Goal: Obtain resource: Obtain resource

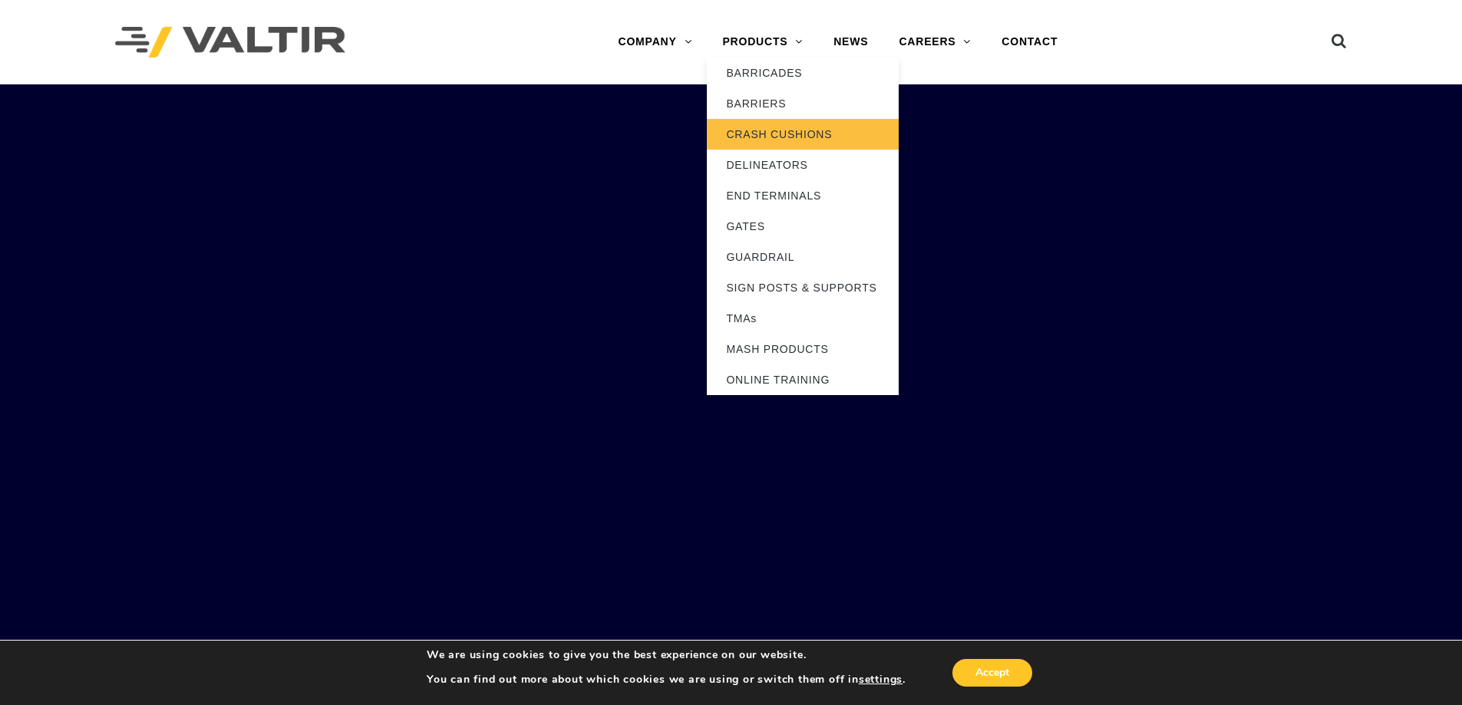
click at [795, 137] on link "CRASH CUSHIONS" at bounding box center [803, 134] width 192 height 31
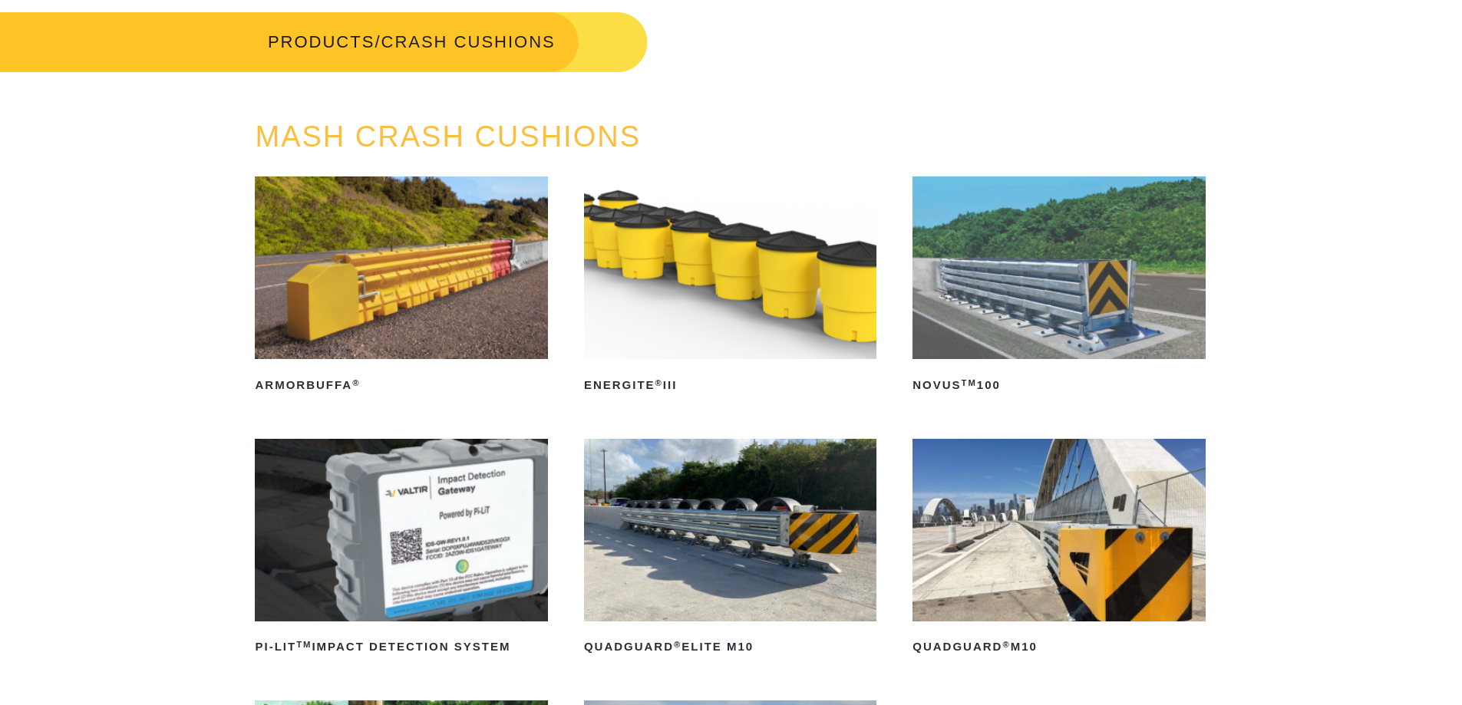
scroll to position [230, 0]
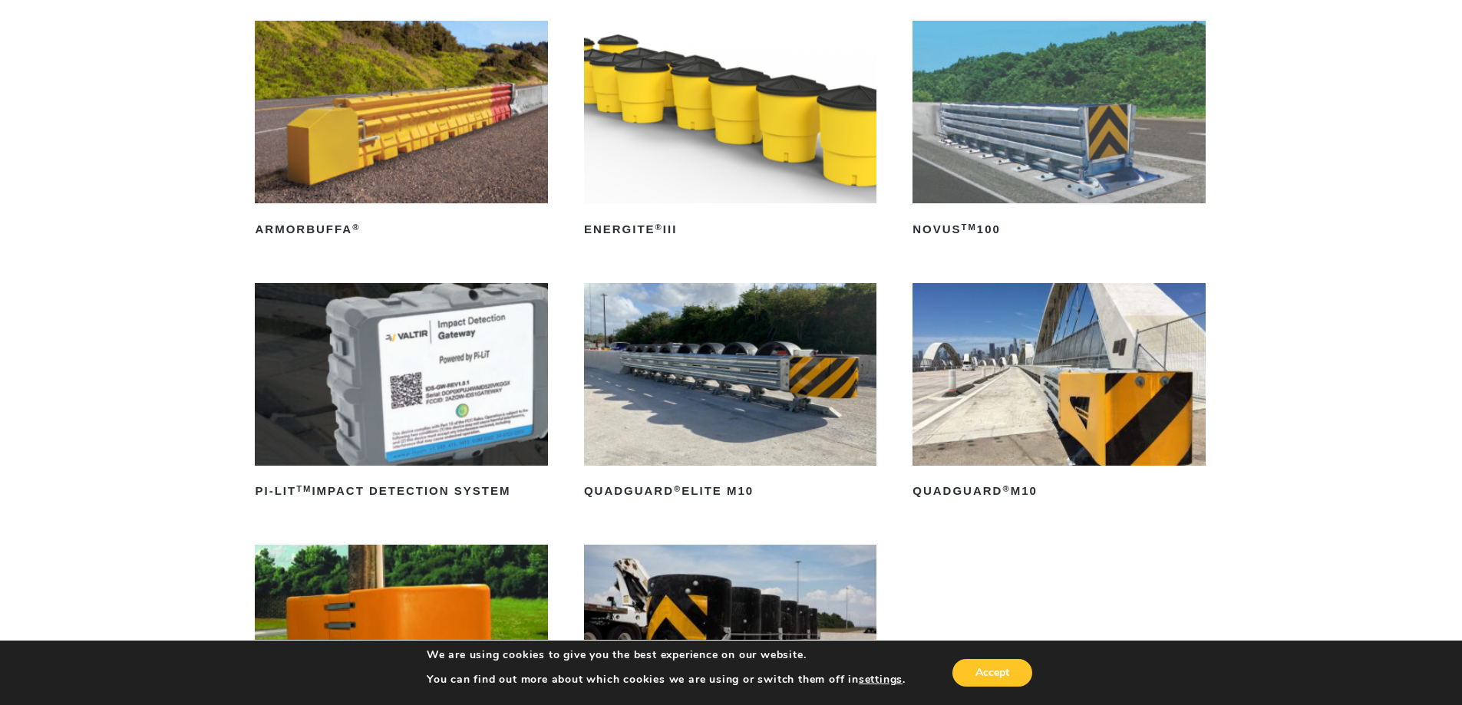
click at [804, 376] on img at bounding box center [730, 374] width 292 height 183
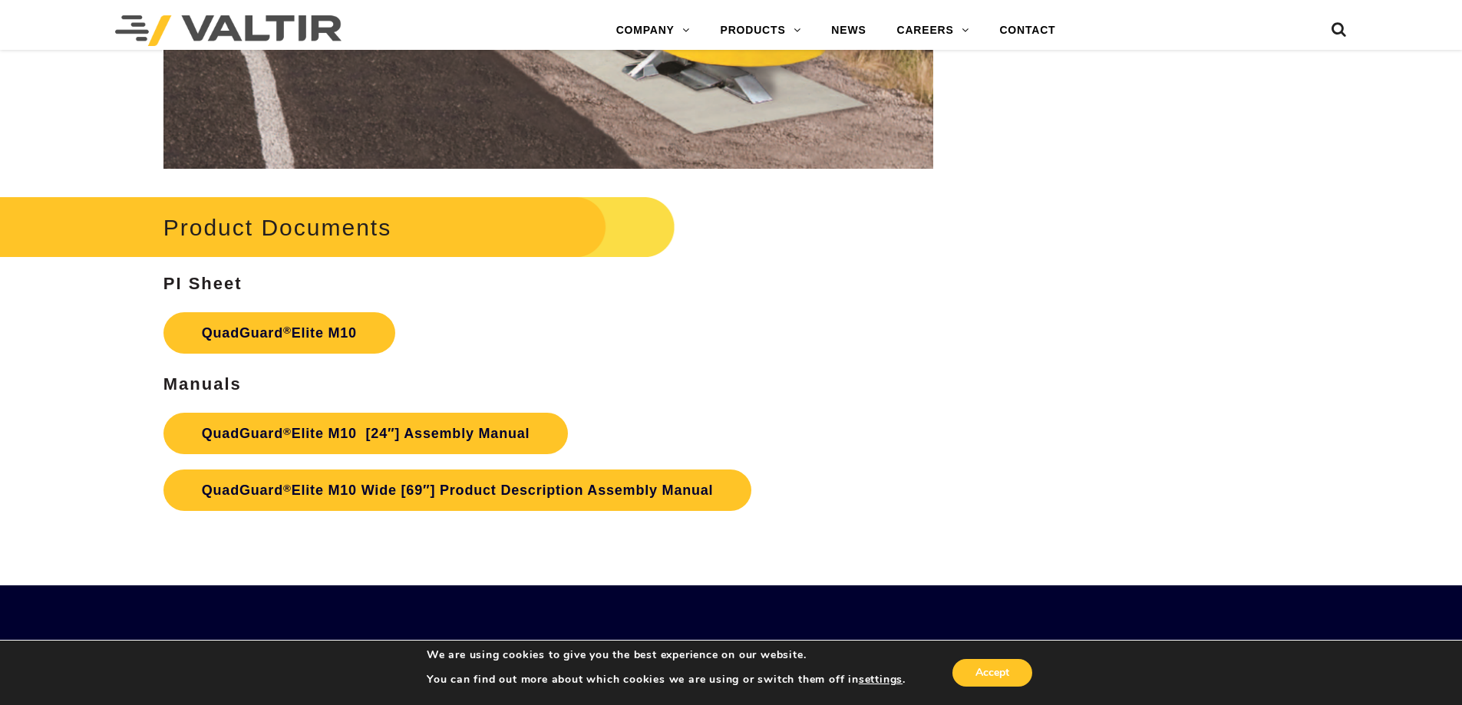
scroll to position [8065, 0]
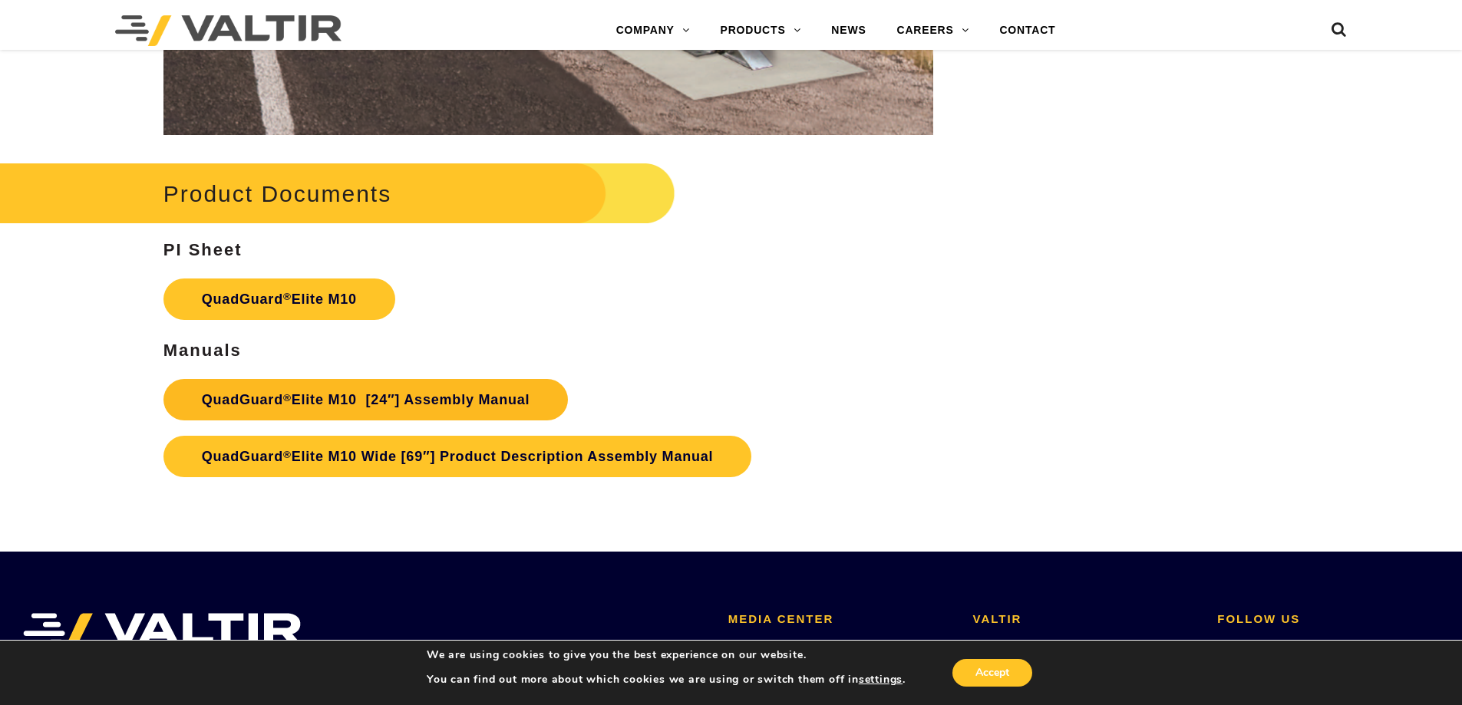
click at [437, 398] on link "QuadGuard ® Elite M10 [24″] Assembly Manual" at bounding box center [365, 399] width 405 height 41
